Goal: Task Accomplishment & Management: Manage account settings

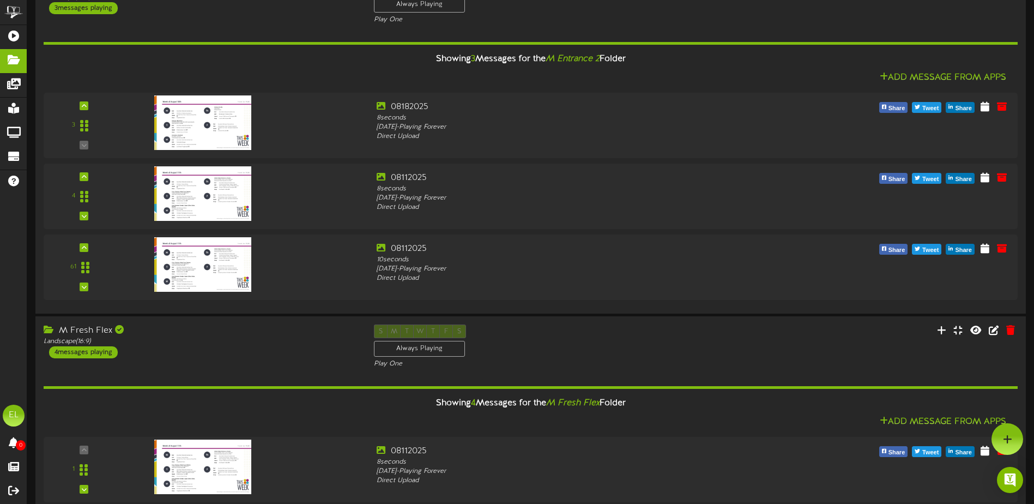
scroll to position [927, 0]
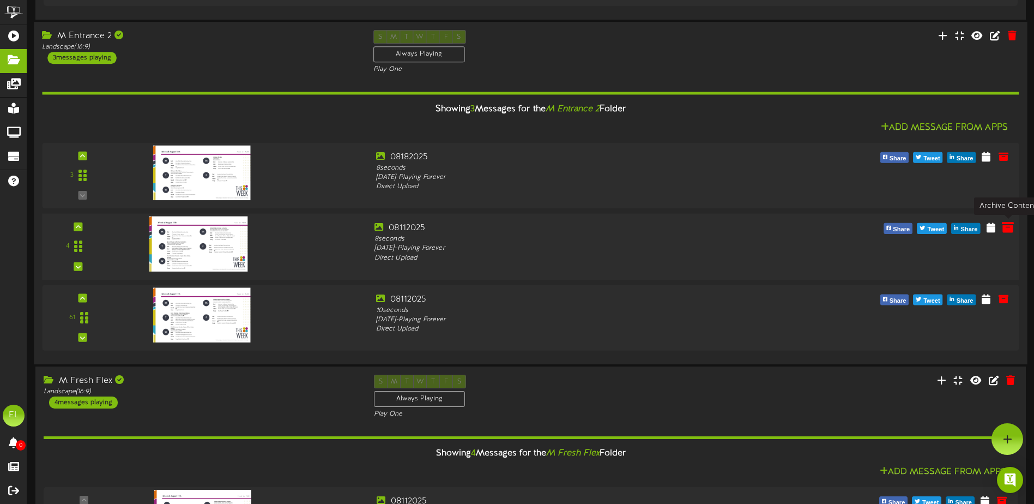
click at [1003, 230] on icon at bounding box center [1008, 227] width 12 height 12
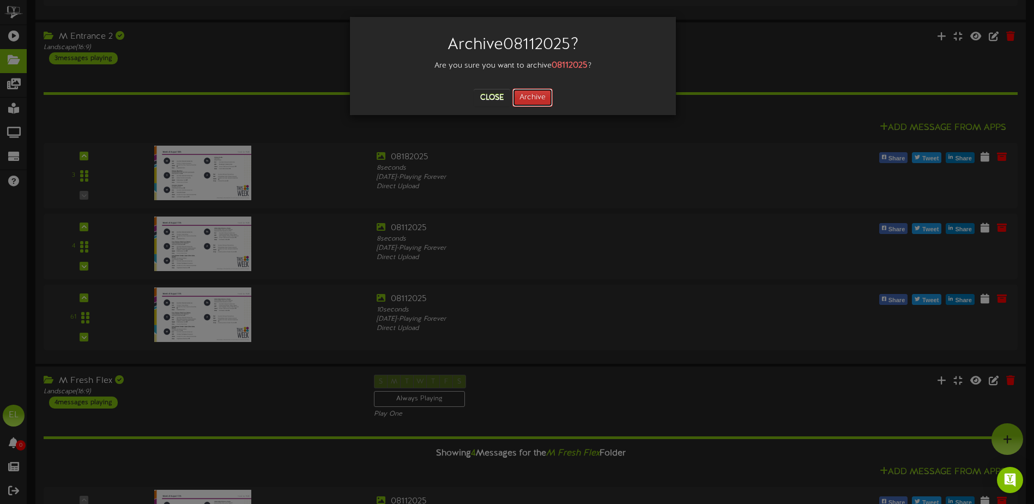
click at [533, 100] on button "Archive" at bounding box center [533, 97] width 40 height 19
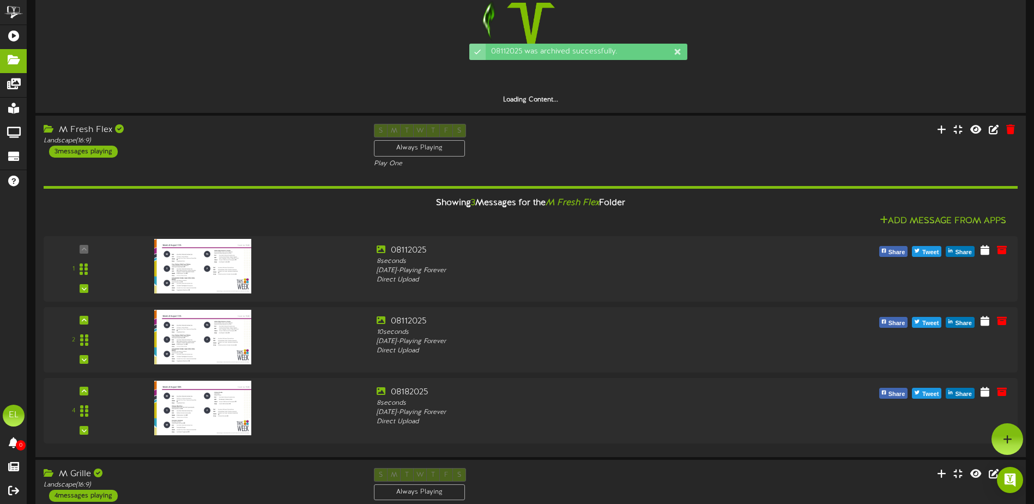
scroll to position [856, 0]
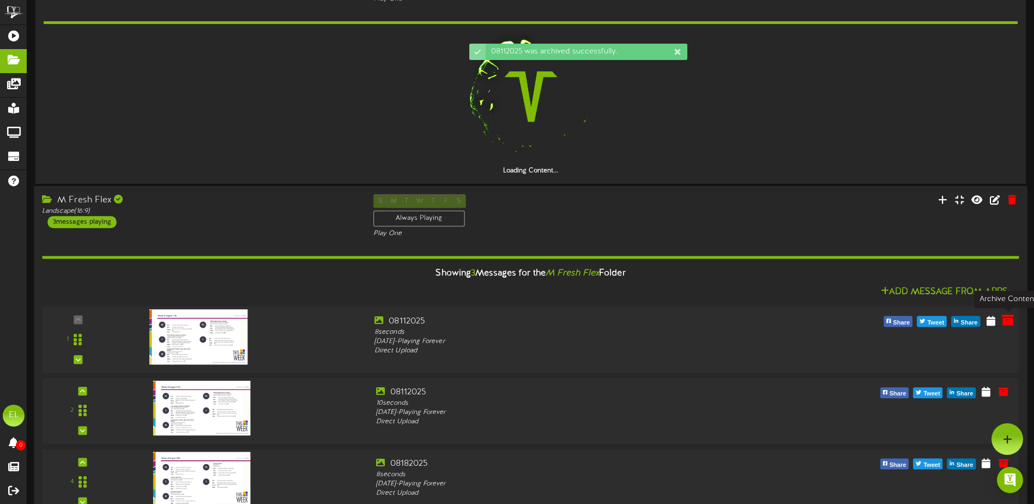
click at [1008, 320] on icon at bounding box center [1008, 320] width 12 height 12
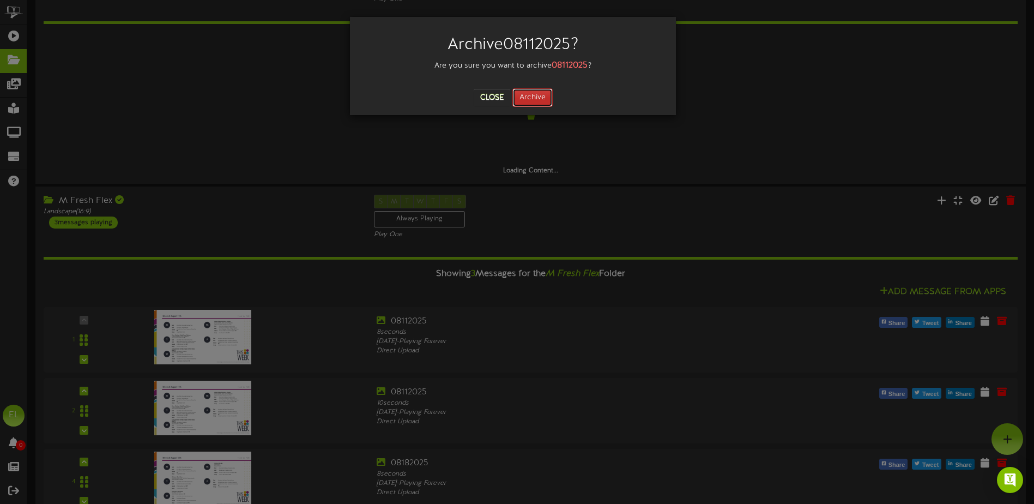
click at [525, 91] on button "Archive" at bounding box center [533, 97] width 40 height 19
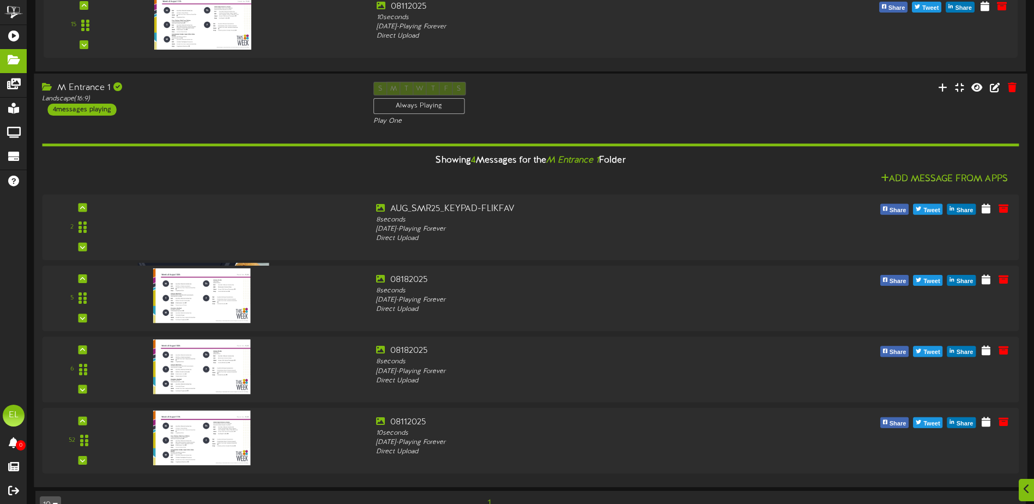
scroll to position [2267, 0]
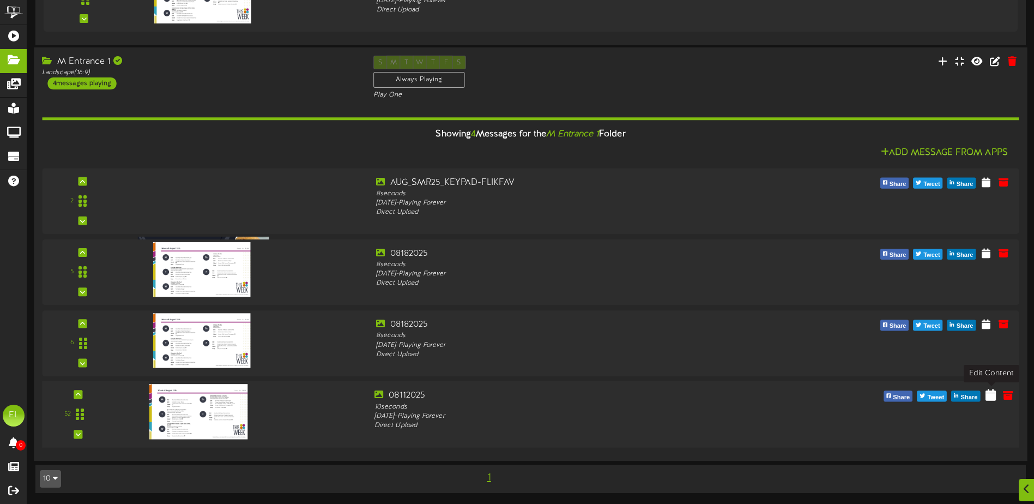
click at [989, 400] on icon at bounding box center [991, 395] width 10 height 12
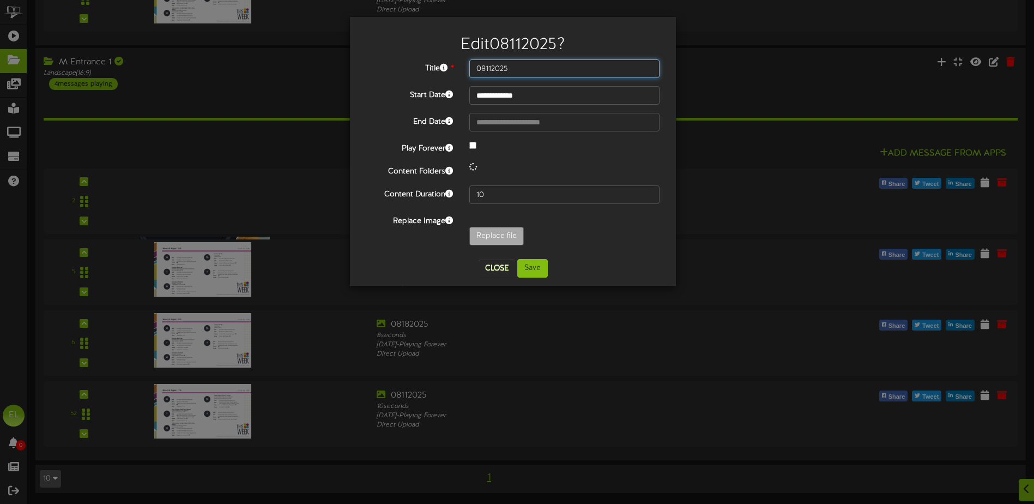
click at [528, 64] on input "08112025" at bounding box center [564, 68] width 190 height 19
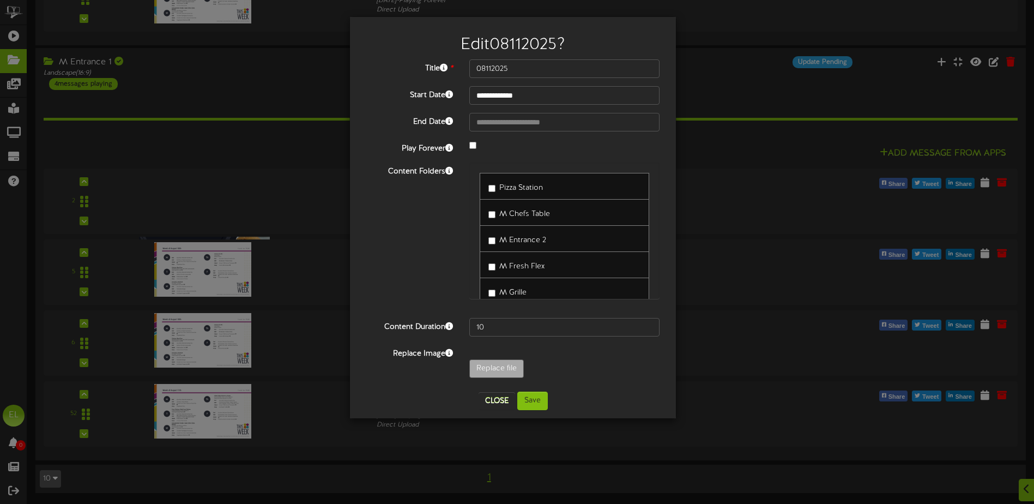
click at [722, 132] on div "**********" at bounding box center [517, 252] width 1034 height 504
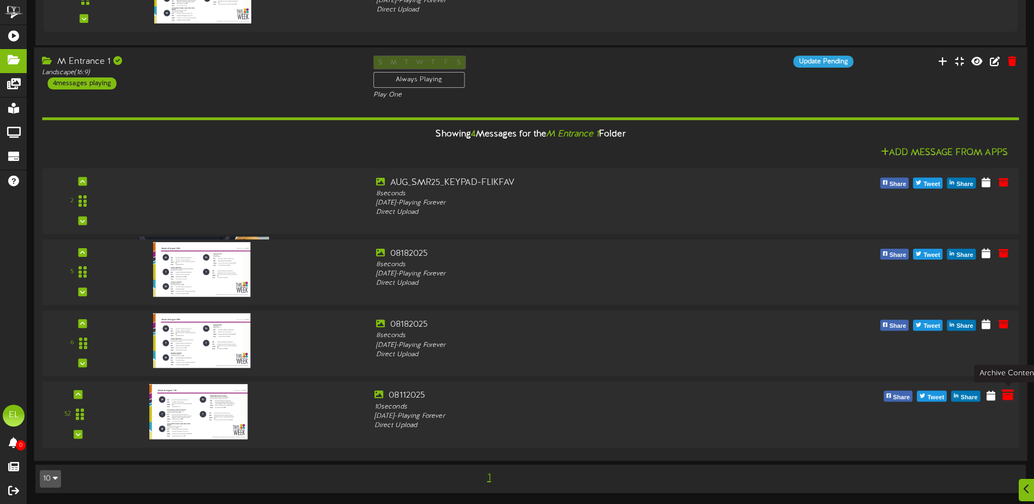
click at [1010, 397] on icon at bounding box center [1008, 395] width 12 height 12
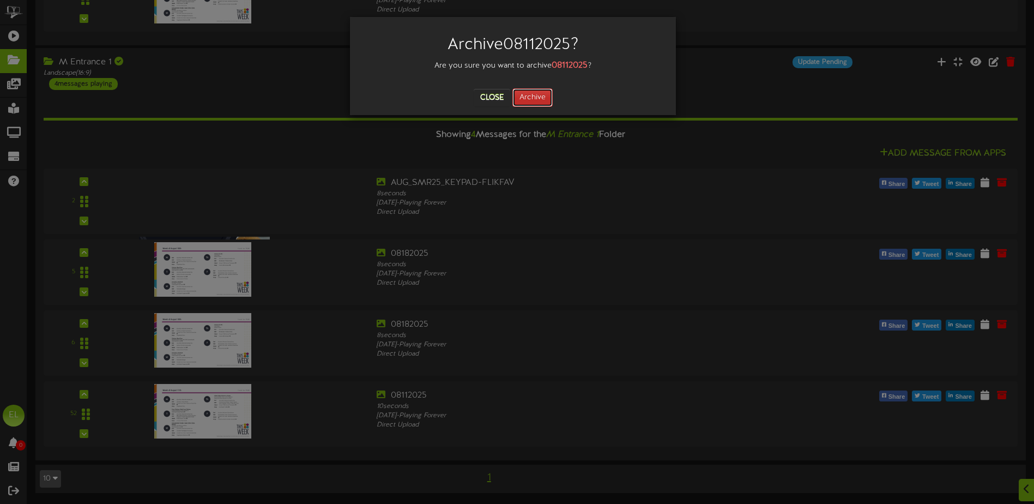
click at [533, 103] on button "Archive" at bounding box center [533, 97] width 40 height 19
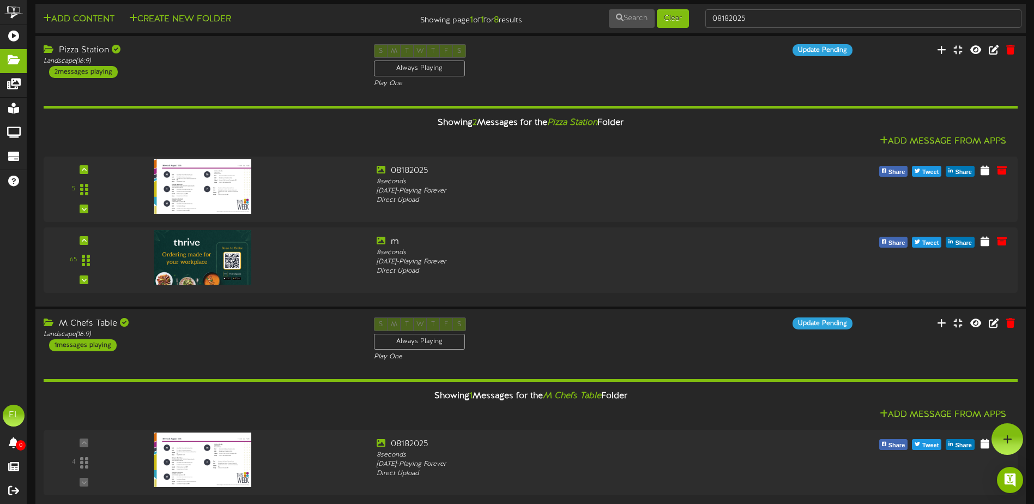
scroll to position [0, 0]
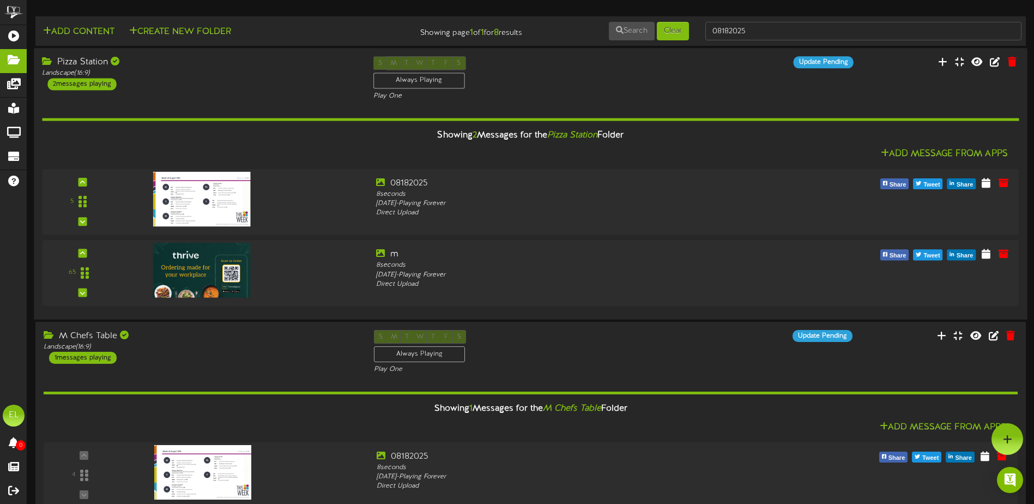
click at [280, 67] on div "Pizza Station" at bounding box center [199, 62] width 315 height 13
click at [721, 65] on div "Update Pending" at bounding box center [779, 62] width 166 height 12
